Goal: Transaction & Acquisition: Purchase product/service

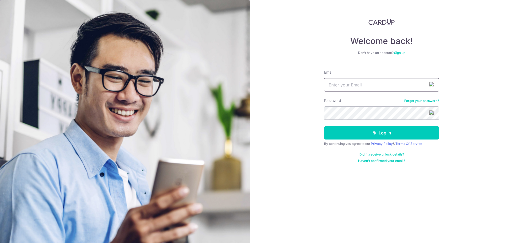
click at [344, 83] on input "Email" at bounding box center [381, 84] width 115 height 13
type input "fabian.lwk@gmail.com"
click at [324, 126] on button "Log in" at bounding box center [381, 132] width 115 height 13
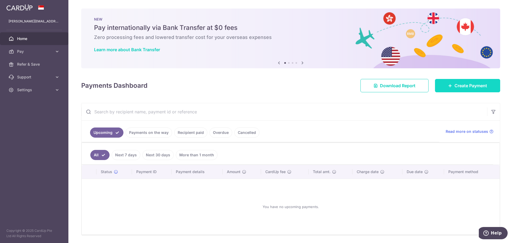
click at [454, 85] on span "Create Payment" at bounding box center [470, 86] width 33 height 6
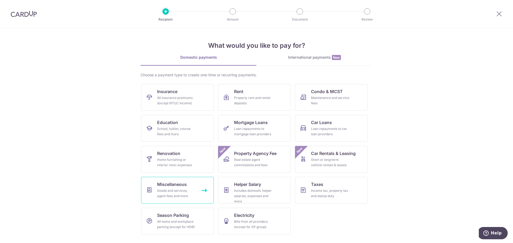
click at [190, 181] on link "Miscellaneous Goods and services, agent fees and more" at bounding box center [177, 190] width 73 height 27
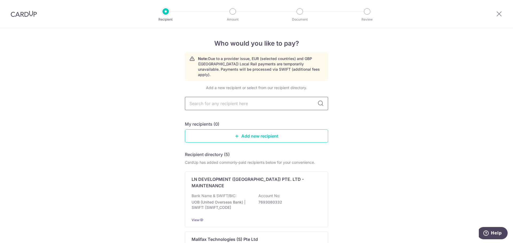
click at [261, 102] on input "text" at bounding box center [256, 103] width 143 height 13
click at [261, 101] on input "text" at bounding box center [256, 103] width 143 height 13
click at [269, 100] on input "text" at bounding box center [256, 103] width 143 height 13
type input "M"
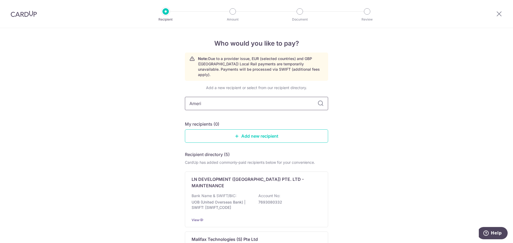
type input "Americ"
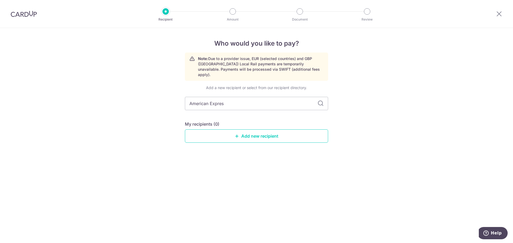
type input "American Express"
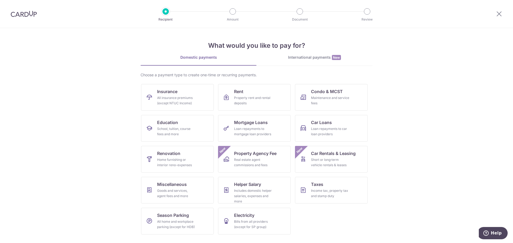
click at [302, 54] on div "What would you like to pay for? Domestic payments International payments New Ch…" at bounding box center [256, 133] width 232 height 211
click at [300, 57] on div "International payments New" at bounding box center [314, 58] width 116 height 6
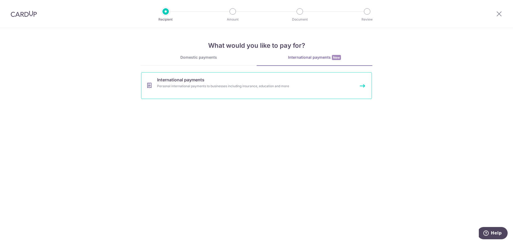
click at [264, 90] on link "International payments Personal international payments to businesses including …" at bounding box center [256, 85] width 231 height 27
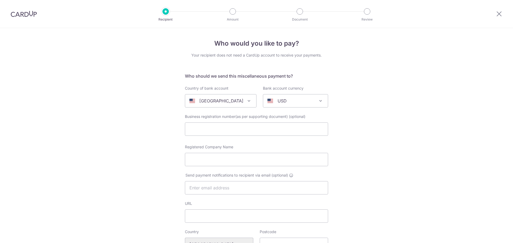
select select
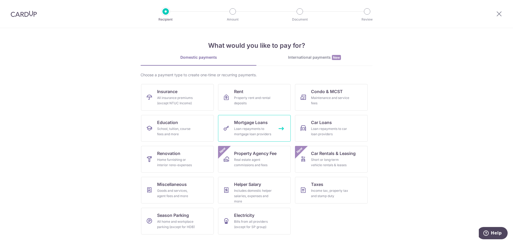
click at [245, 121] on span "Mortgage Loans" at bounding box center [251, 122] width 34 height 6
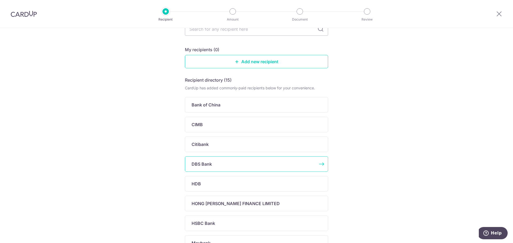
scroll to position [53, 0]
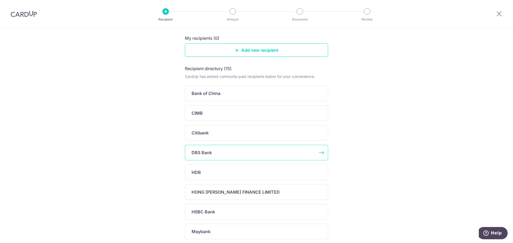
click at [216, 149] on div "DBS Bank" at bounding box center [256, 152] width 143 height 15
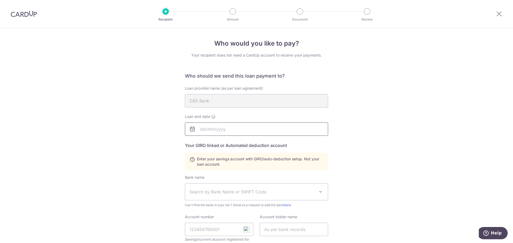
click at [211, 129] on input "text" at bounding box center [256, 129] width 143 height 13
click at [351, 127] on div "Who would you like to pay? Your recipient does not need a CardUp account to rec…" at bounding box center [256, 186] width 513 height 316
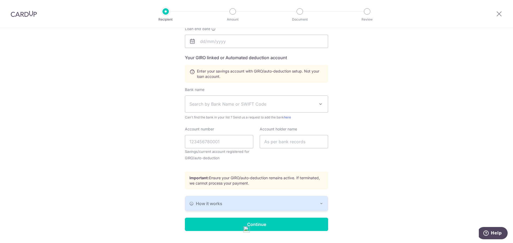
scroll to position [101, 0]
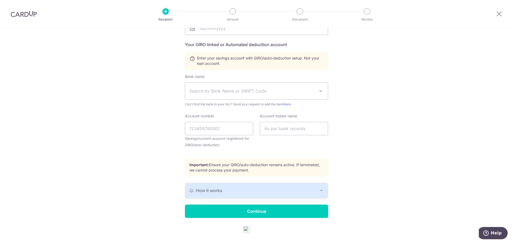
click at [294, 188] on div "How it works" at bounding box center [256, 190] width 134 height 6
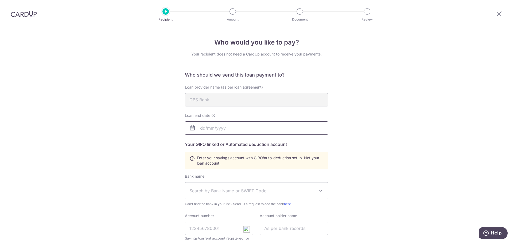
scroll to position [0, 0]
click at [198, 127] on input "text" at bounding box center [256, 129] width 143 height 13
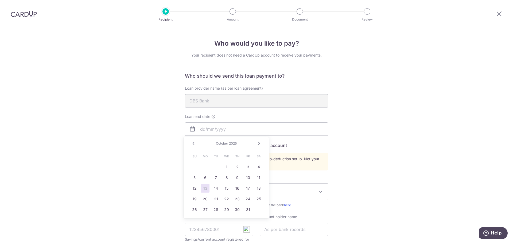
click at [385, 87] on div "Who would you like to pay? Your recipient does not need a CardUp account to rec…" at bounding box center [256, 209] width 513 height 363
